Goal: Find specific page/section: Find specific page/section

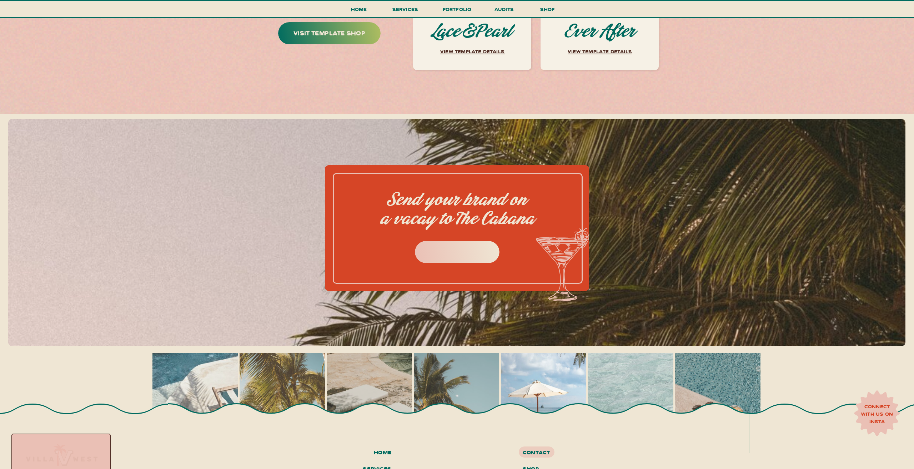
scroll to position [3224, 0]
click at [451, 250] on h3 "inquire now" at bounding box center [458, 250] width 90 height 11
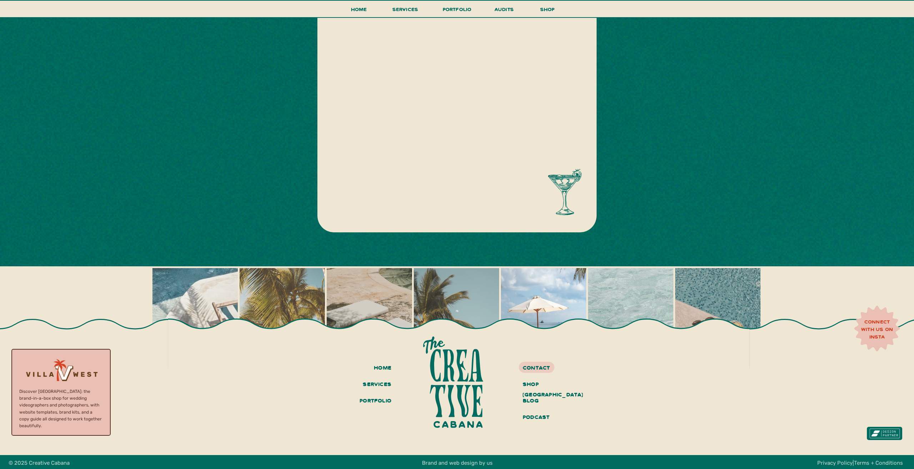
scroll to position [303, 0]
click at [377, 398] on h3 "portfolio" at bounding box center [373, 401] width 35 height 12
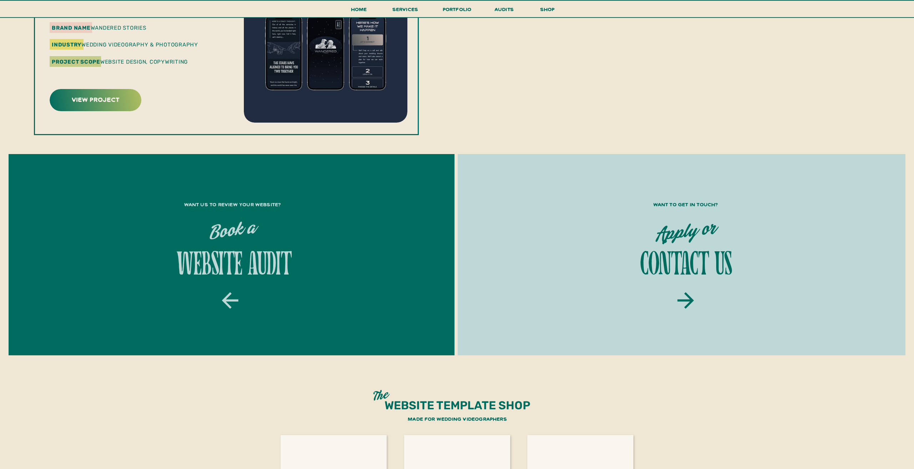
scroll to position [1019, 0]
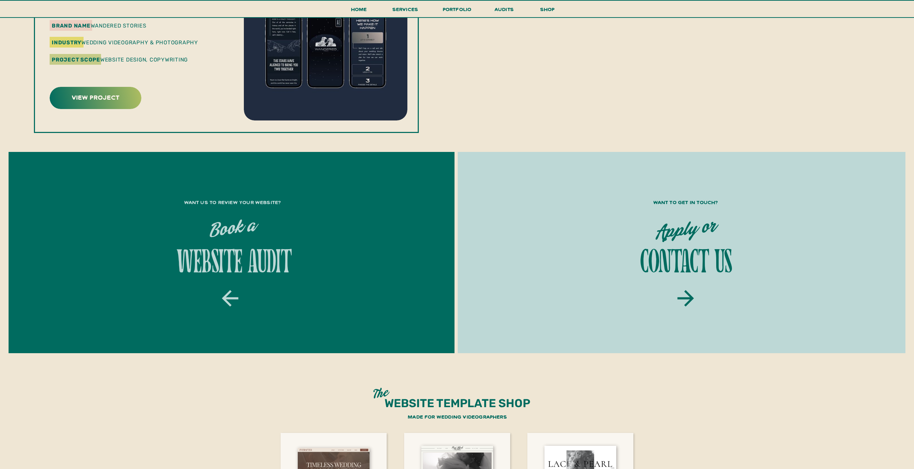
click at [252, 256] on h1 "website audit" at bounding box center [233, 262] width 390 height 31
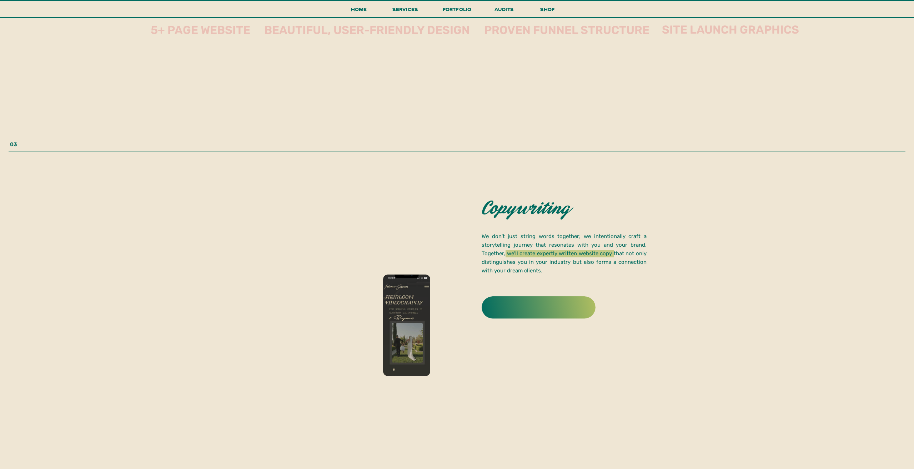
scroll to position [1926, 0]
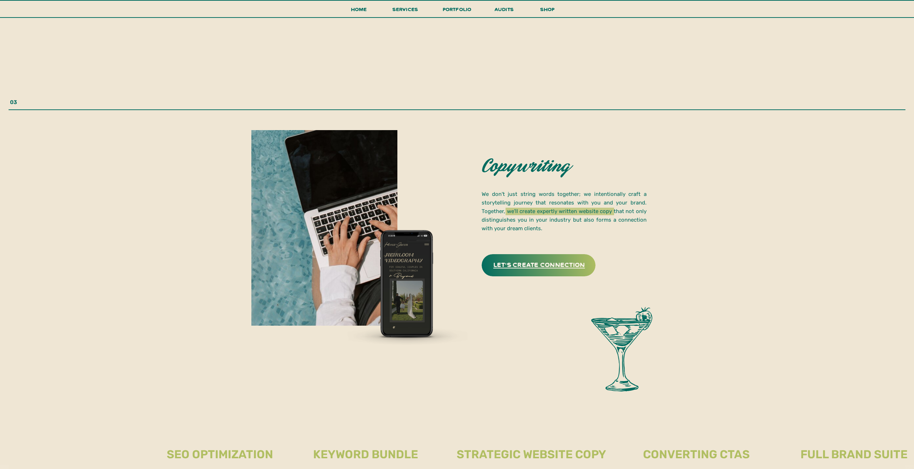
click at [520, 262] on h3 "Let's create connection" at bounding box center [539, 264] width 113 height 11
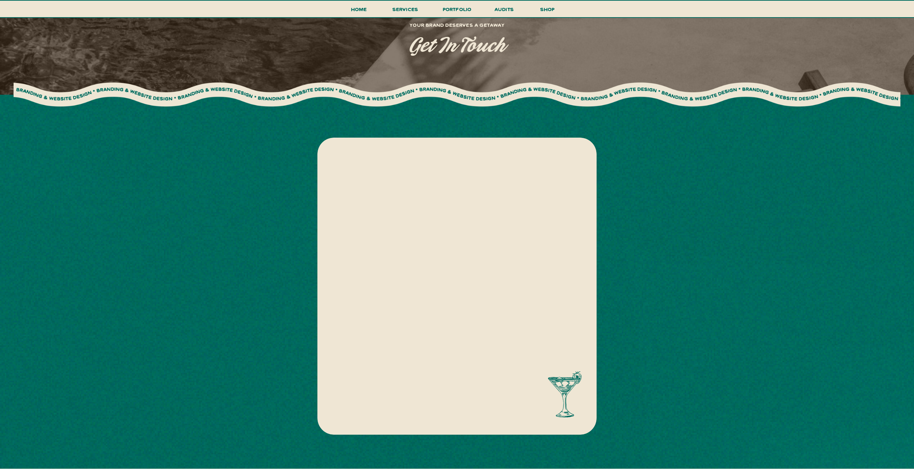
scroll to position [91, 0]
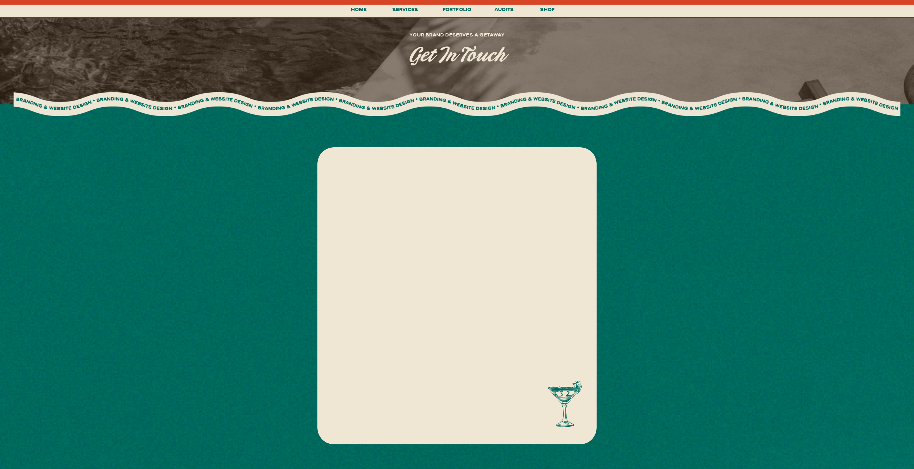
click at [320, 203] on div at bounding box center [457, 295] width 279 height 297
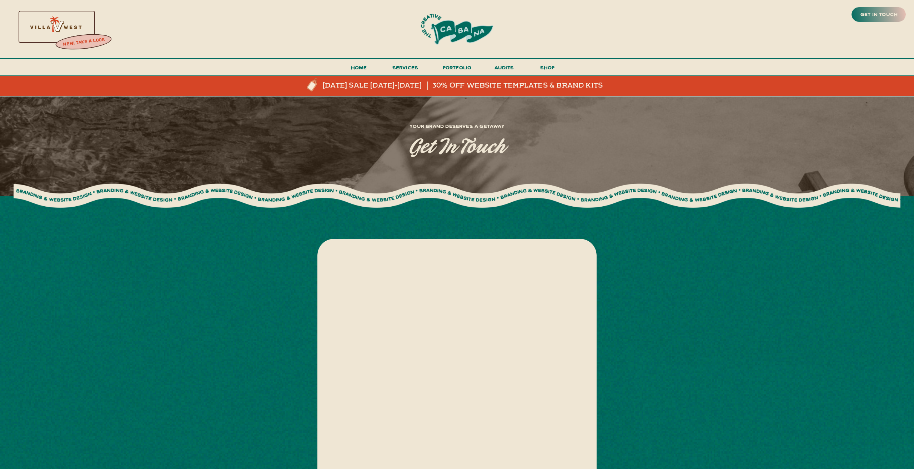
scroll to position [0, 0]
click at [450, 32] on div at bounding box center [457, 29] width 126 height 35
